Goal: Information Seeking & Learning: Check status

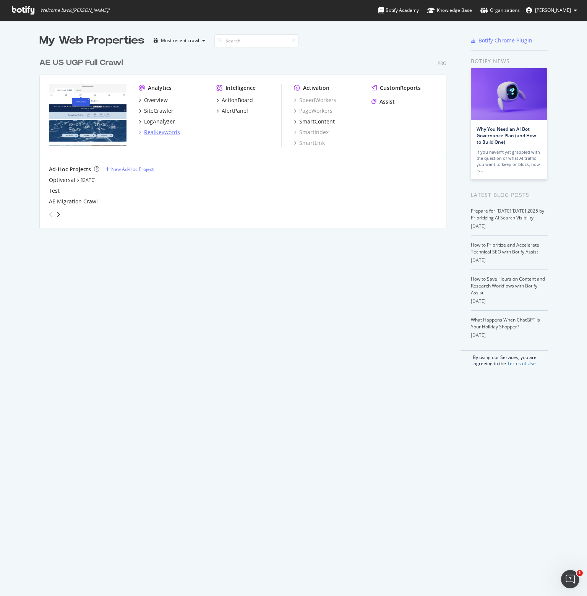
click at [153, 133] on div "RealKeywords" at bounding box center [162, 132] width 36 height 8
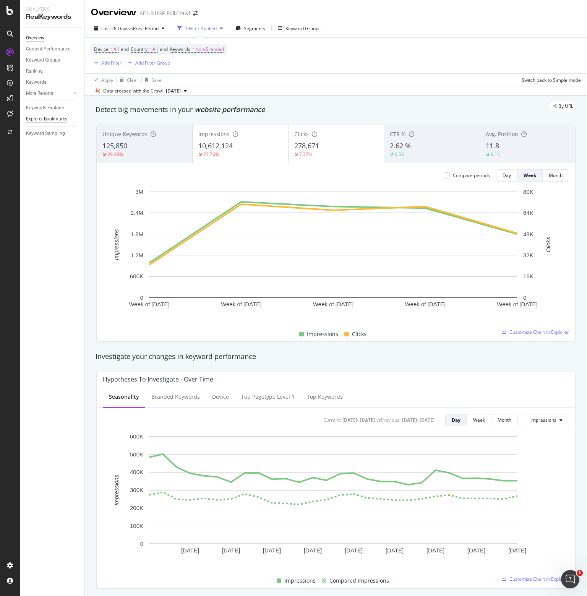
click at [44, 118] on div "Explorer Bookmarks" at bounding box center [46, 119] width 41 height 8
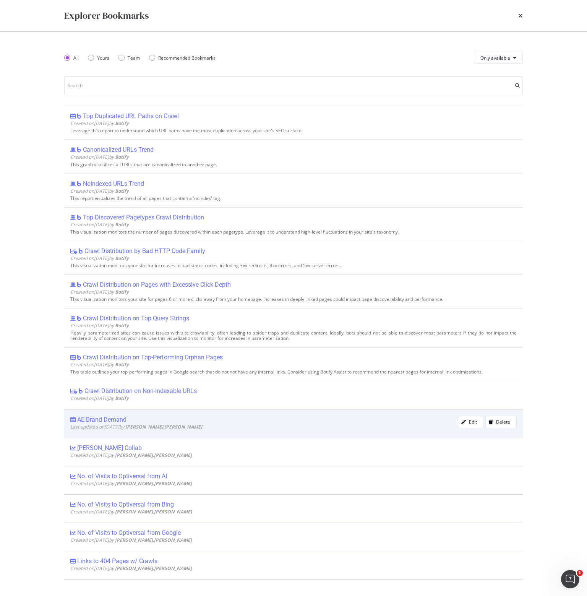
click at [101, 419] on div "AE Brand Demand" at bounding box center [101, 420] width 49 height 8
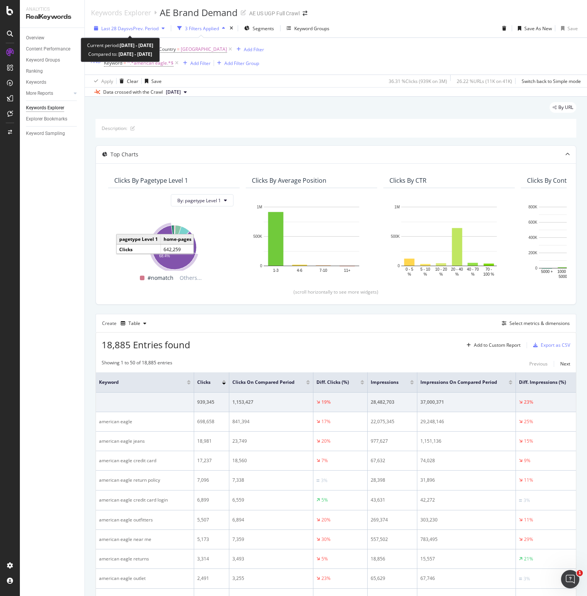
click at [124, 22] on button "Last 28 Days vs Prev. Period" at bounding box center [129, 28] width 77 height 12
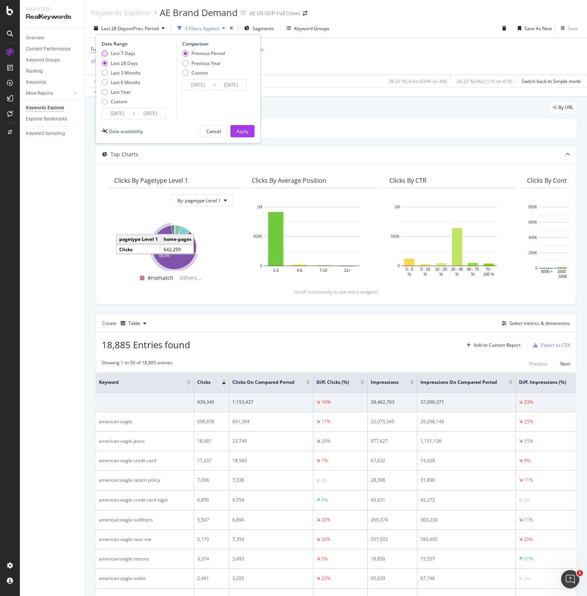
click at [118, 53] on div "Last 7 Days" at bounding box center [123, 53] width 24 height 6
type input "[DATE]"
click at [122, 113] on input "[DATE]" at bounding box center [117, 113] width 31 height 11
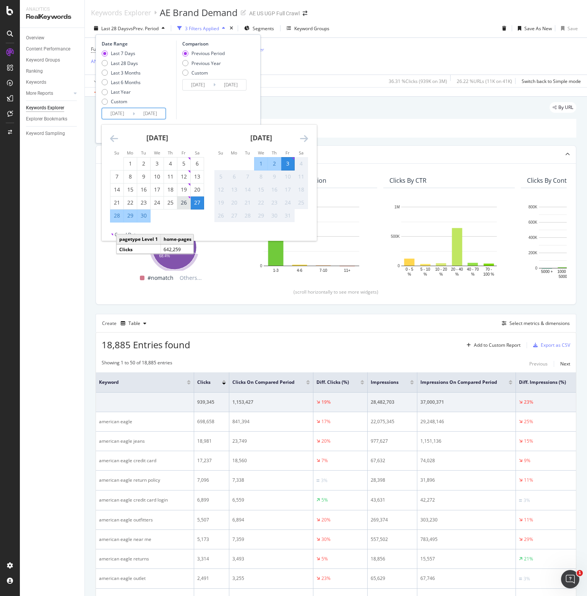
click at [189, 203] on div "26" at bounding box center [183, 203] width 13 height 8
type input "[DATE]"
click at [274, 161] on div "2" at bounding box center [274, 164] width 13 height 8
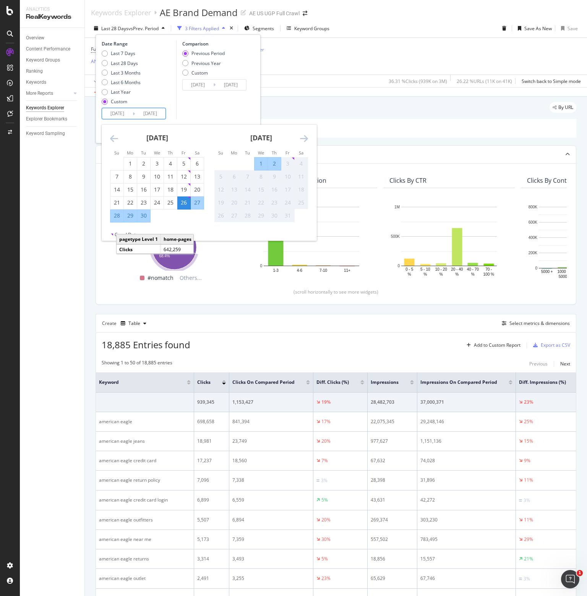
type input "[DATE]"
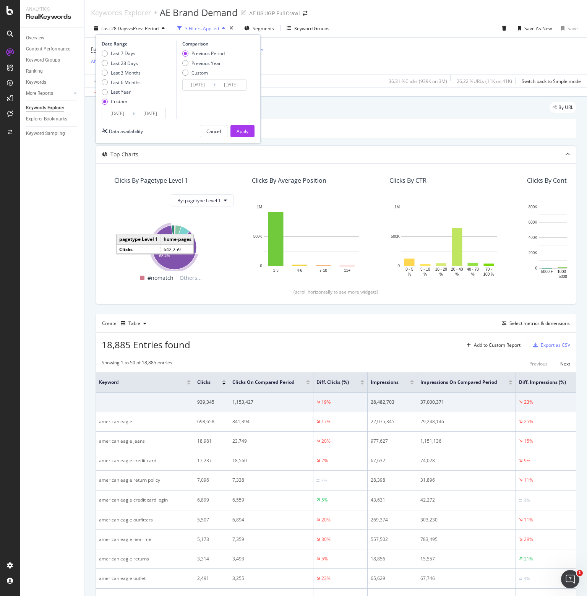
click at [214, 67] on div "Previous Period Previous Year Custom" at bounding box center [203, 64] width 42 height 29
click at [214, 62] on div "Previous Year" at bounding box center [206, 63] width 29 height 6
type input "[DATE]"
click at [250, 130] on button "Apply" at bounding box center [243, 131] width 24 height 12
